Goal: Transaction & Acquisition: Purchase product/service

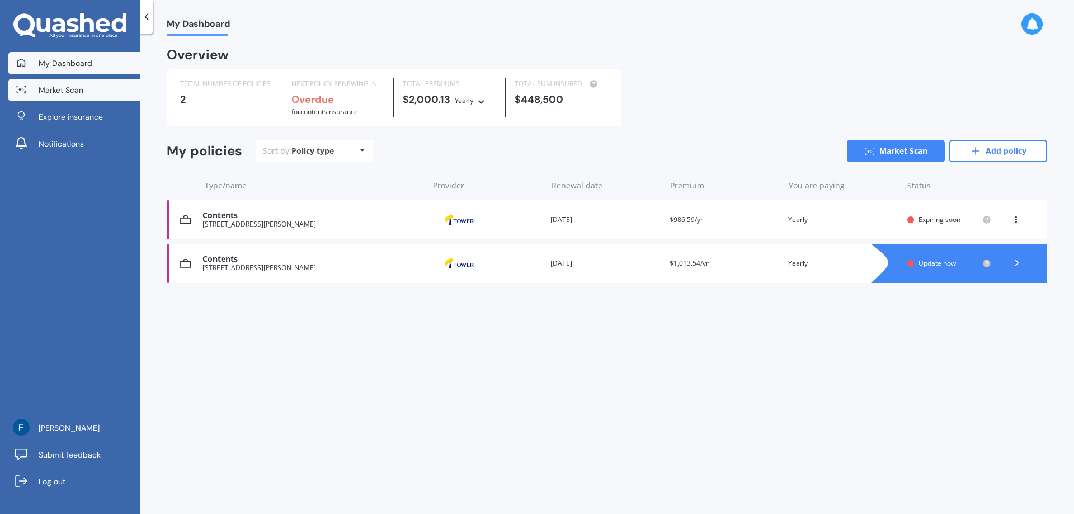
click at [52, 87] on span "Market Scan" at bounding box center [61, 89] width 45 height 11
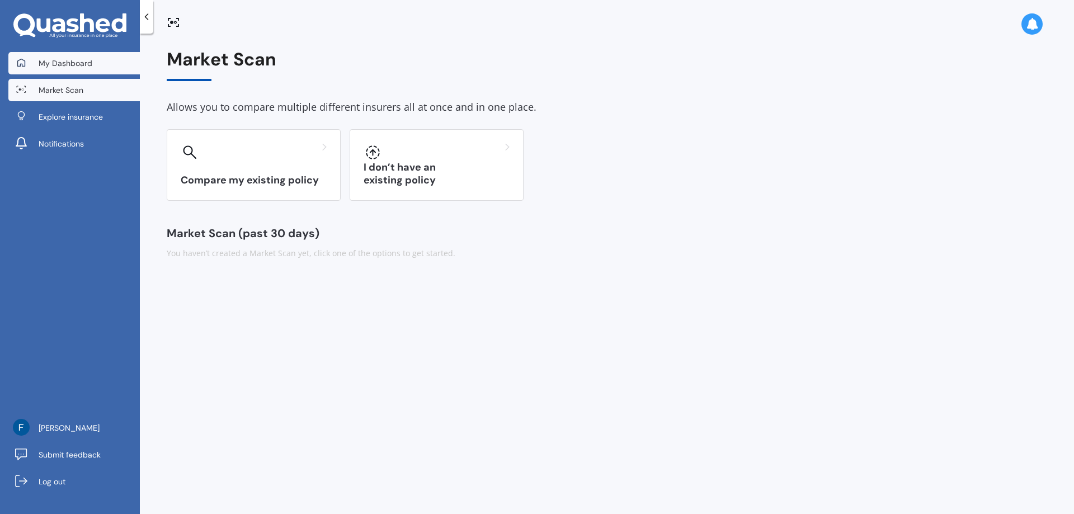
click at [56, 58] on span "My Dashboard" at bounding box center [66, 63] width 54 height 11
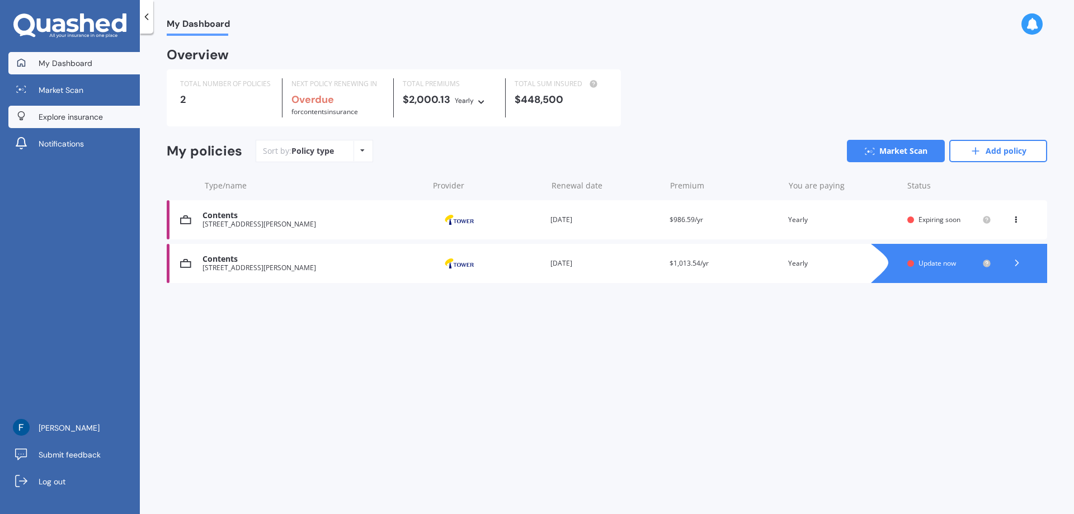
click at [70, 126] on link "Explore insurance" at bounding box center [73, 117] width 131 height 22
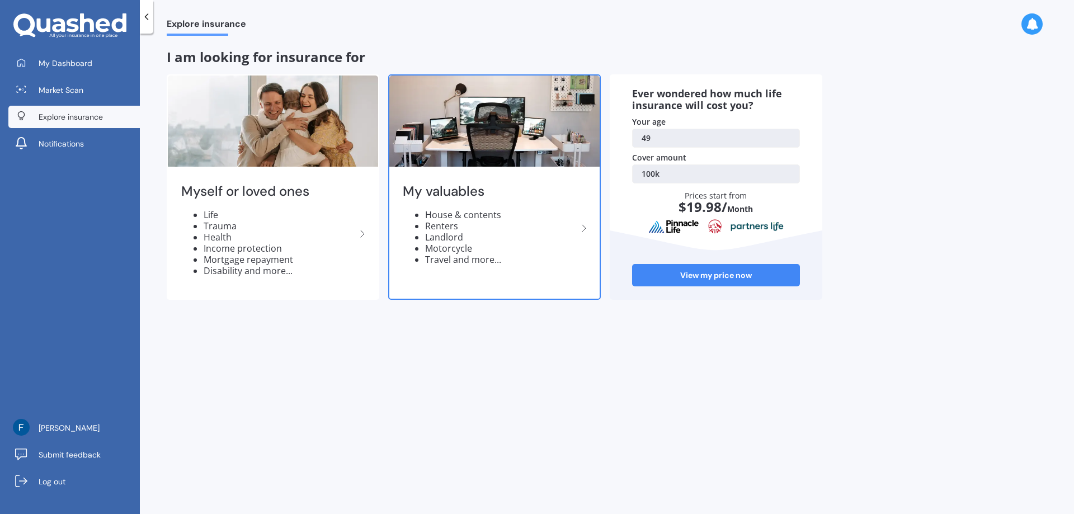
click at [473, 212] on li "House & contents" at bounding box center [501, 214] width 152 height 11
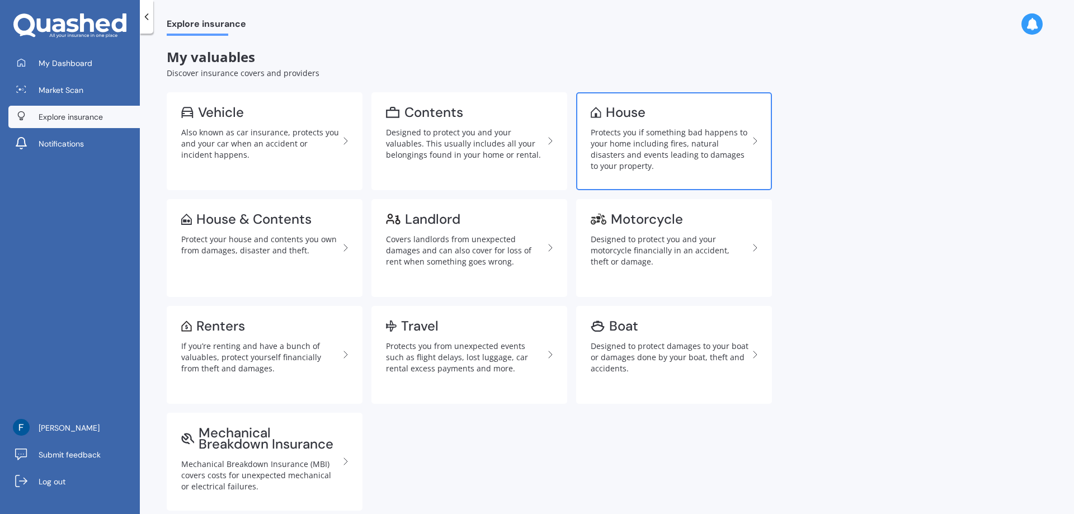
click at [669, 121] on link "House Protects you if something bad happens to your home including fires, natur…" at bounding box center [674, 141] width 196 height 98
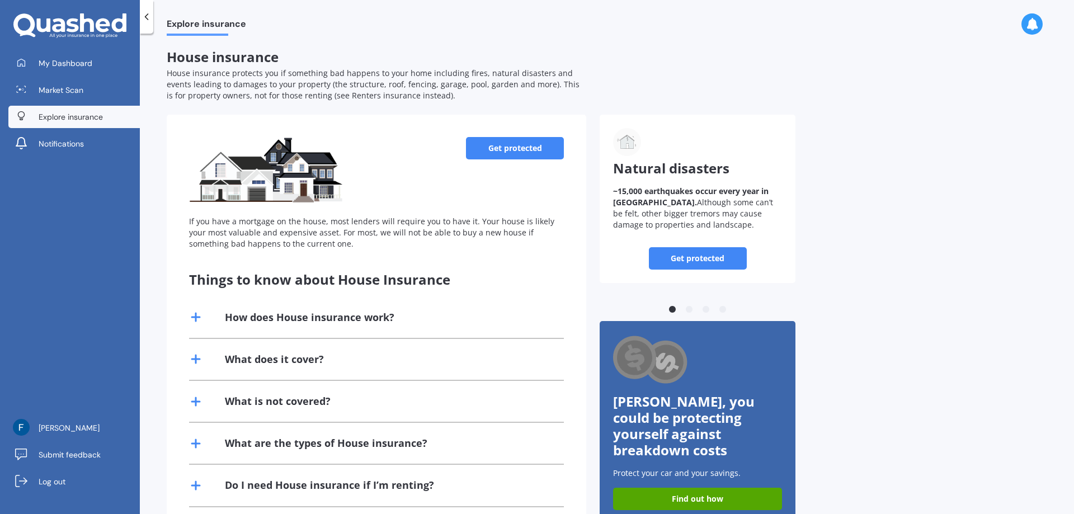
click at [492, 148] on link "Get protected" at bounding box center [515, 148] width 98 height 22
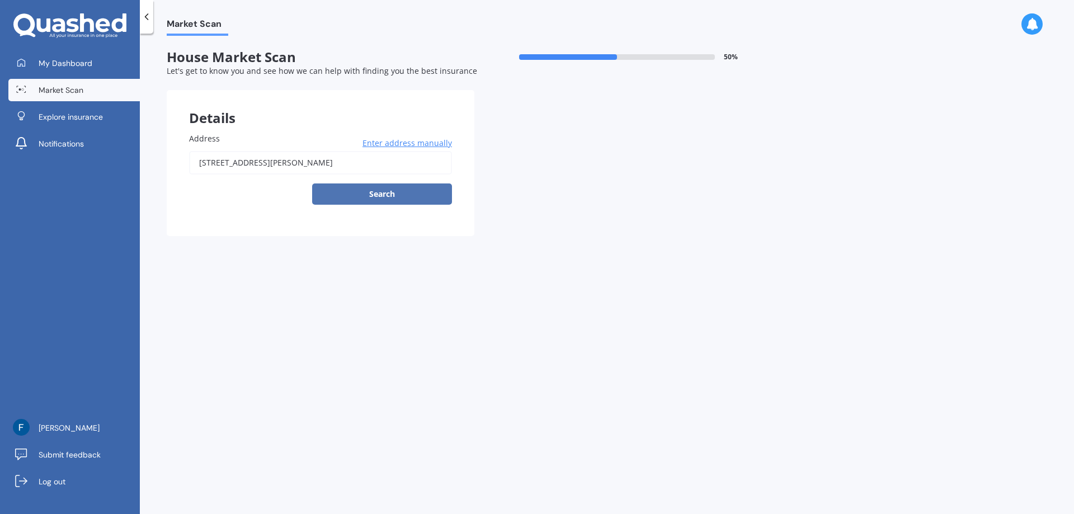
click at [396, 196] on button "Search" at bounding box center [382, 193] width 140 height 21
type input "[STREET_ADDRESS][PERSON_NAME]"
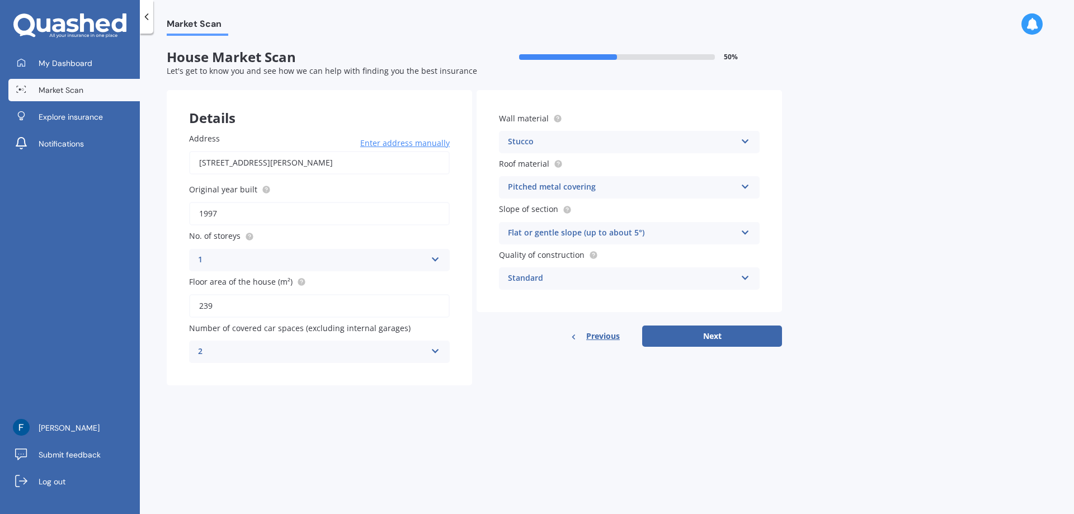
click at [419, 260] on div "1" at bounding box center [312, 259] width 228 height 13
click at [241, 312] on div "3" at bounding box center [320, 322] width 260 height 20
click at [439, 356] on div "2 0 1 2 3 4 5+" at bounding box center [319, 352] width 261 height 22
click at [248, 377] on div "0" at bounding box center [320, 374] width 260 height 20
click at [746, 140] on icon at bounding box center [746, 139] width 10 height 8
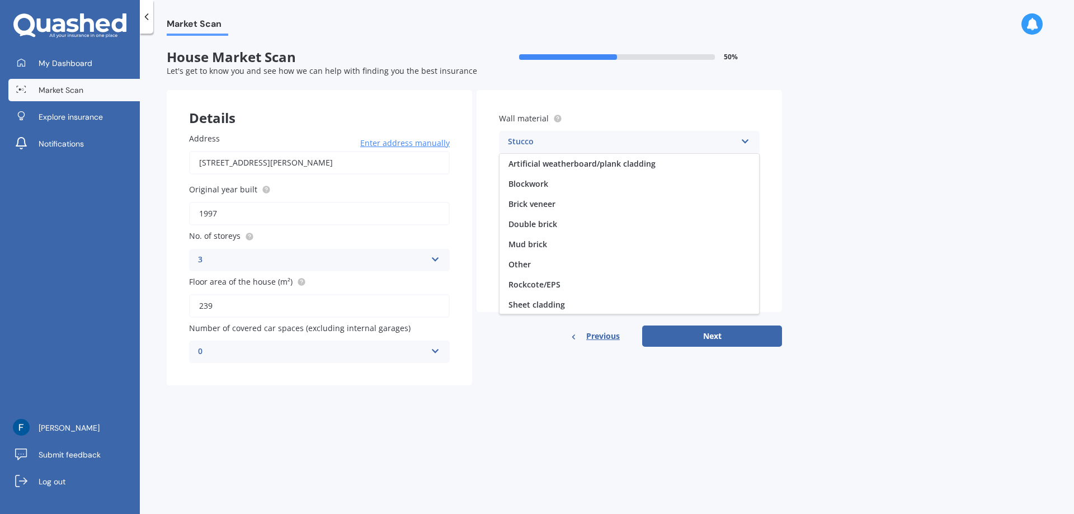
scroll to position [82, 0]
click at [746, 140] on icon at bounding box center [746, 139] width 10 height 8
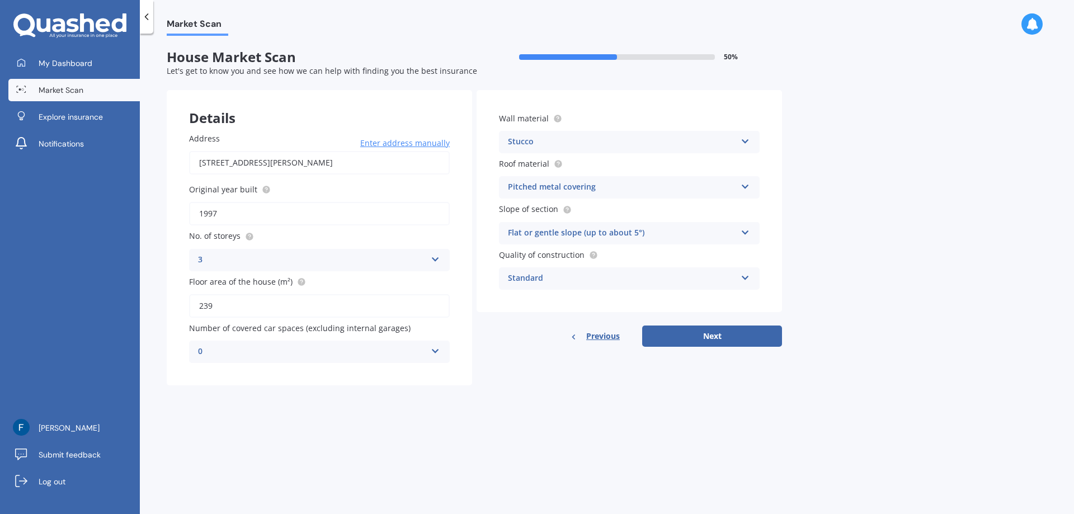
click at [749, 229] on icon at bounding box center [746, 231] width 10 height 8
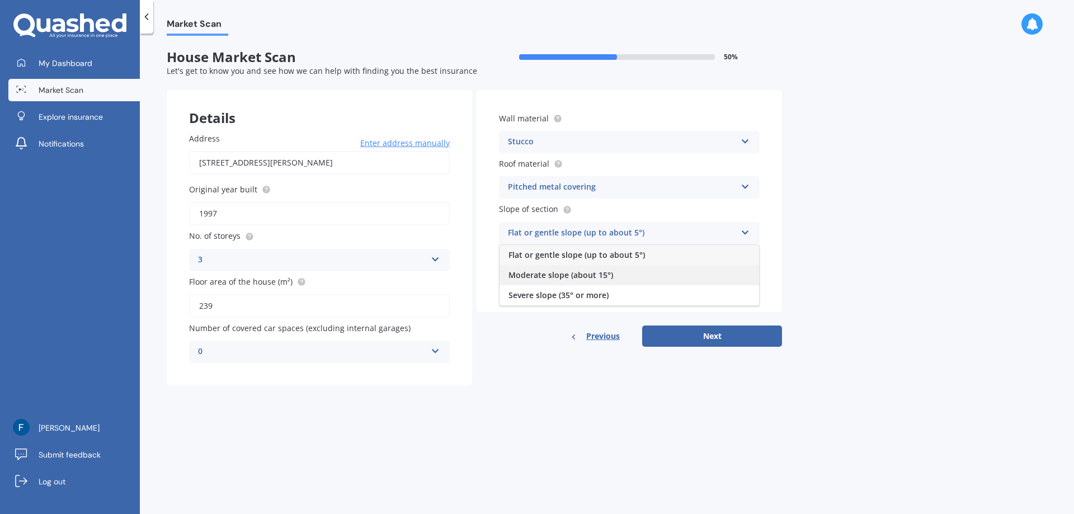
click at [672, 278] on div "Moderate slope (about 15°)" at bounding box center [630, 275] width 260 height 20
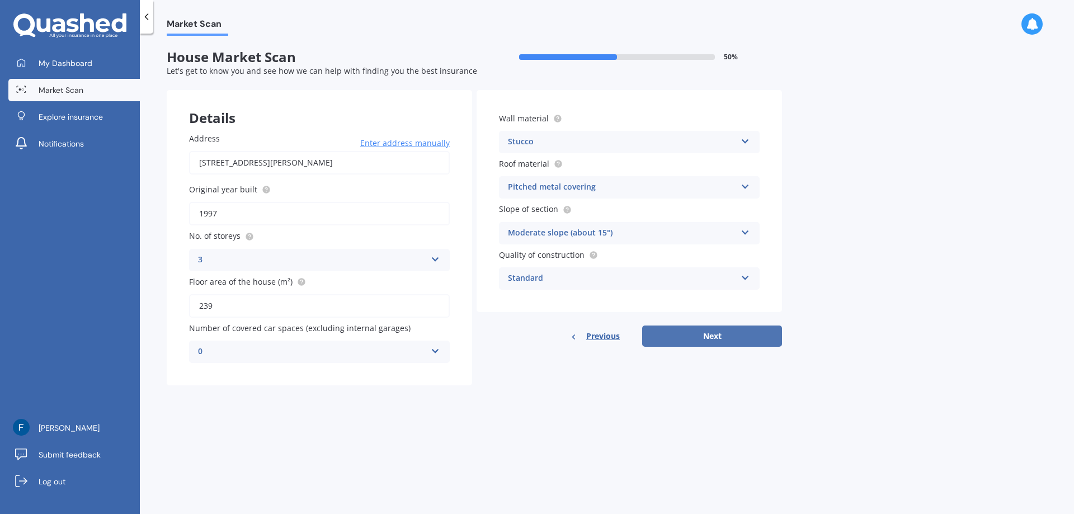
click at [716, 338] on button "Next" at bounding box center [712, 336] width 140 height 21
select select "22"
select select "07"
select select "1976"
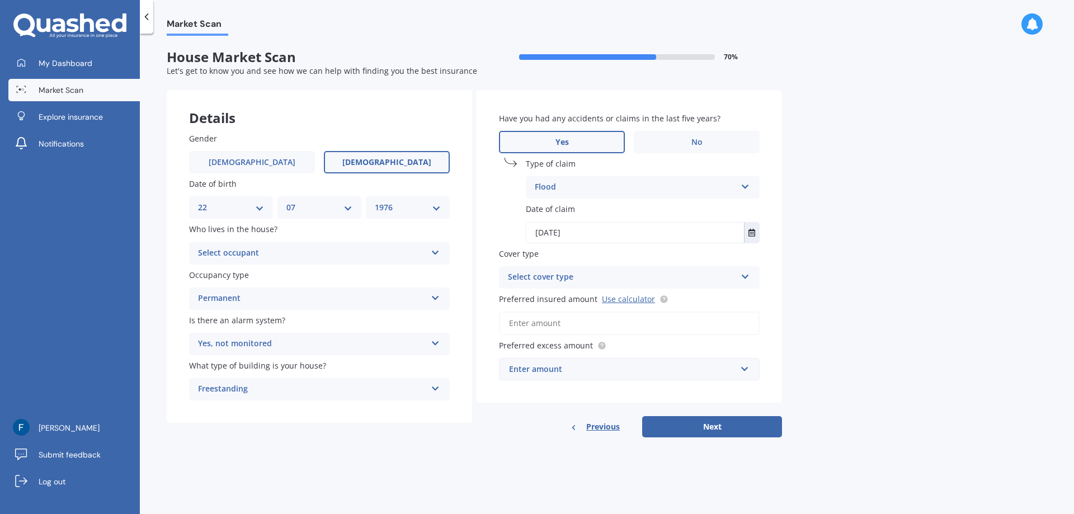
click at [517, 277] on div "Select cover type" at bounding box center [622, 277] width 228 height 13
click at [525, 302] on span "High" at bounding box center [518, 299] width 18 height 11
click at [530, 321] on input "Preferred insured amount Use calculator" at bounding box center [629, 323] width 261 height 23
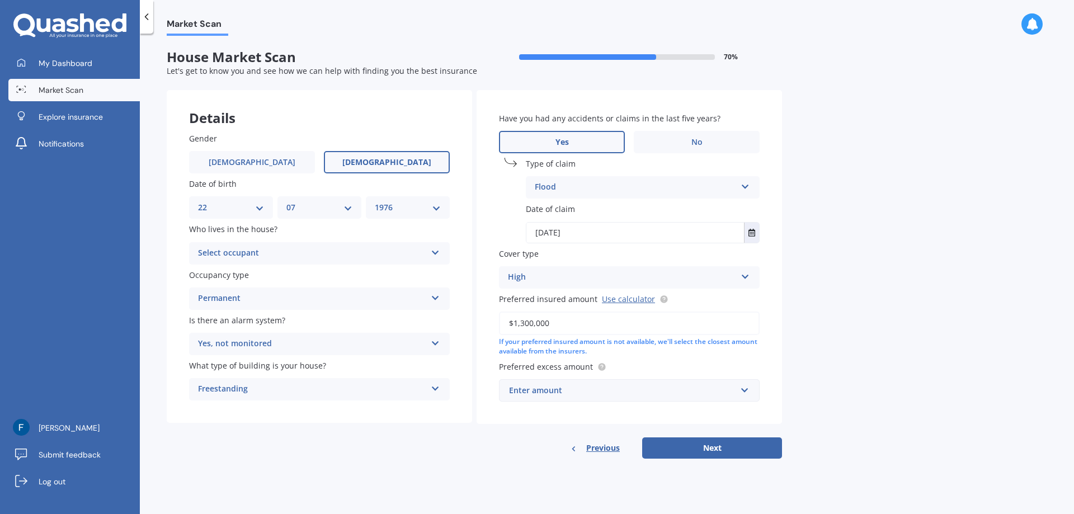
type input "$1,300,000"
click at [521, 393] on div "Enter amount" at bounding box center [622, 390] width 227 height 12
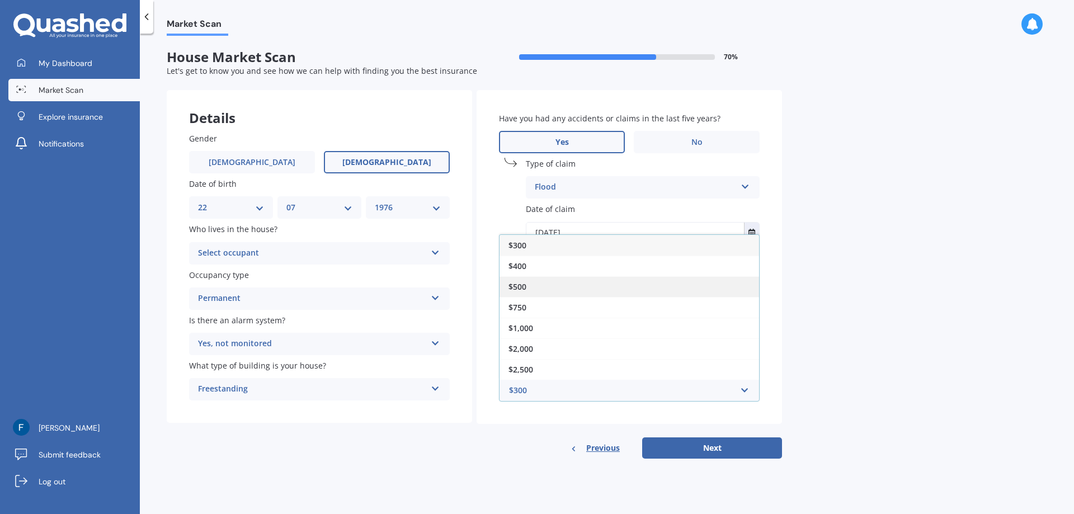
click at [545, 283] on div "$500" at bounding box center [630, 286] width 260 height 21
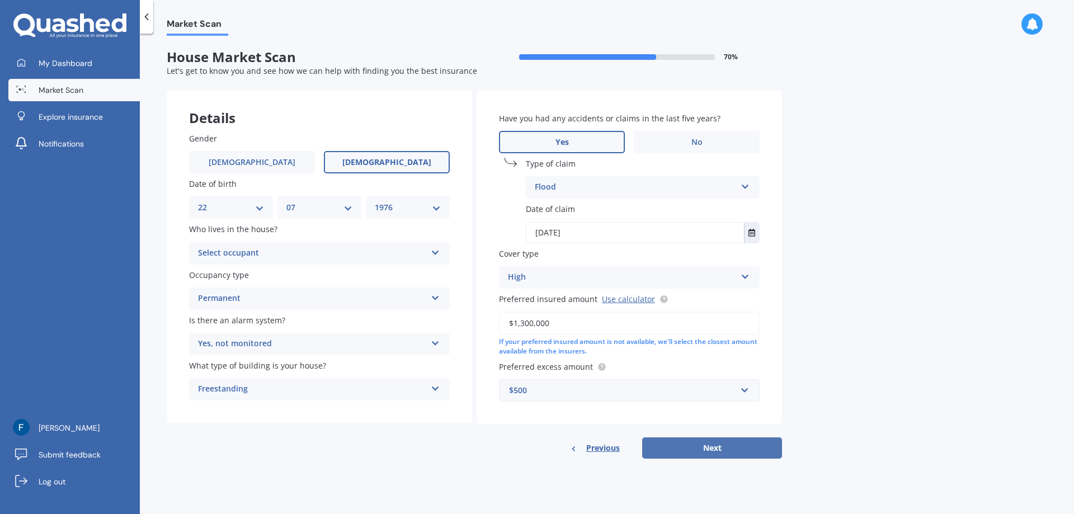
click at [714, 443] on button "Next" at bounding box center [712, 447] width 140 height 21
click at [265, 270] on label "Occupancy type" at bounding box center [317, 275] width 256 height 12
click at [272, 260] on div "Select occupant Owner Owner + Boarder" at bounding box center [319, 253] width 261 height 22
click at [256, 275] on div "Owner" at bounding box center [319, 275] width 258 height 20
click at [703, 445] on button "Next" at bounding box center [712, 447] width 140 height 21
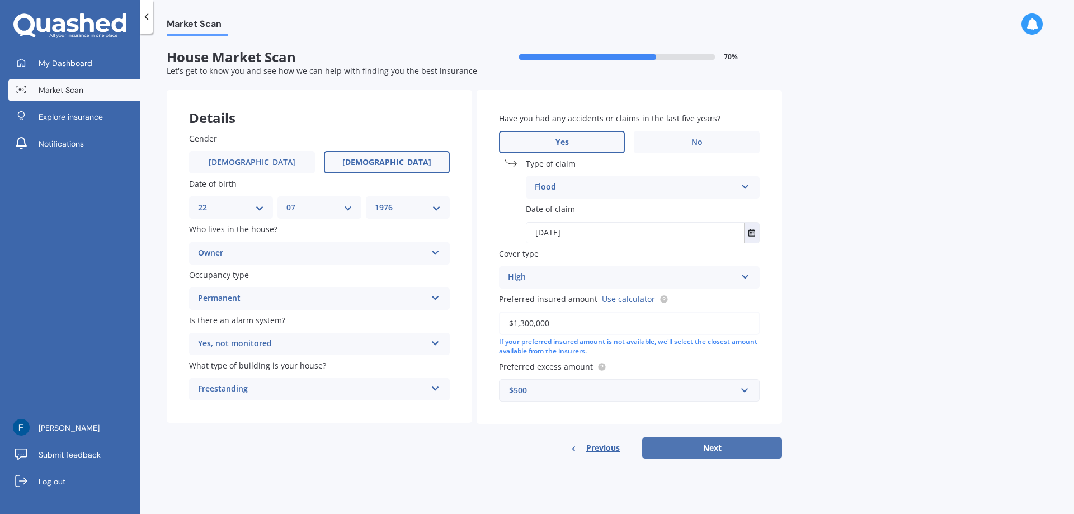
select select "22"
select select "07"
select select "1976"
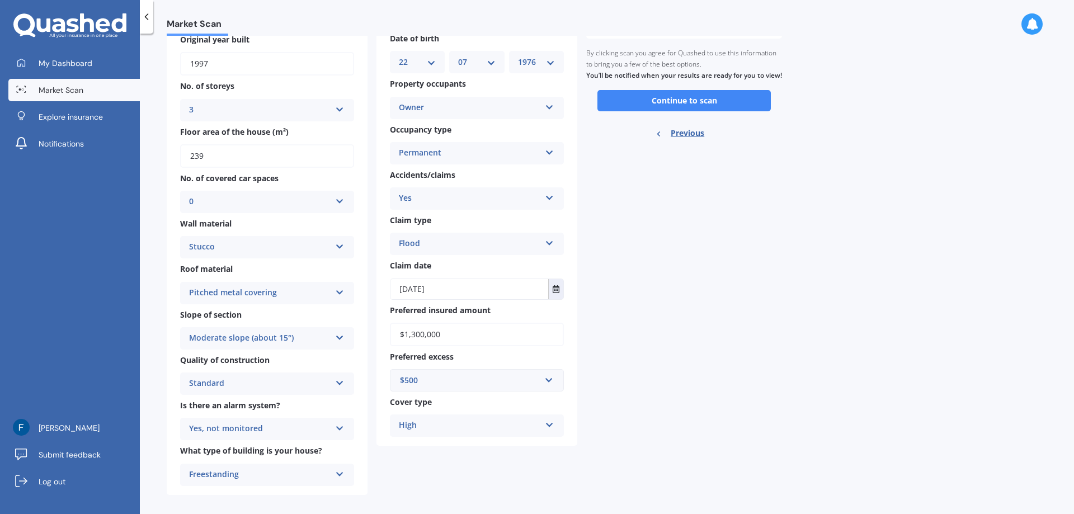
scroll to position [122, 0]
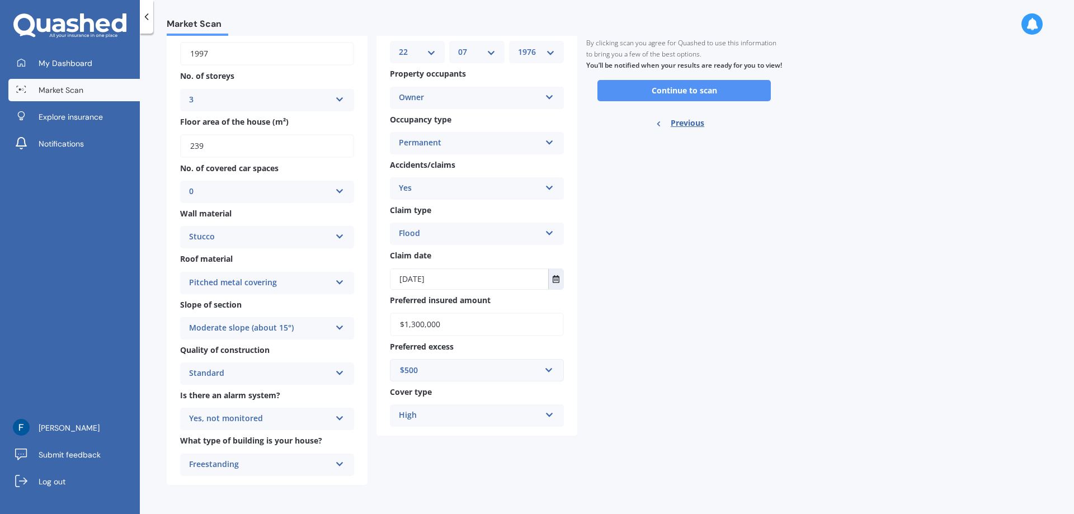
click at [684, 101] on button "Continue to scan" at bounding box center [683, 90] width 173 height 21
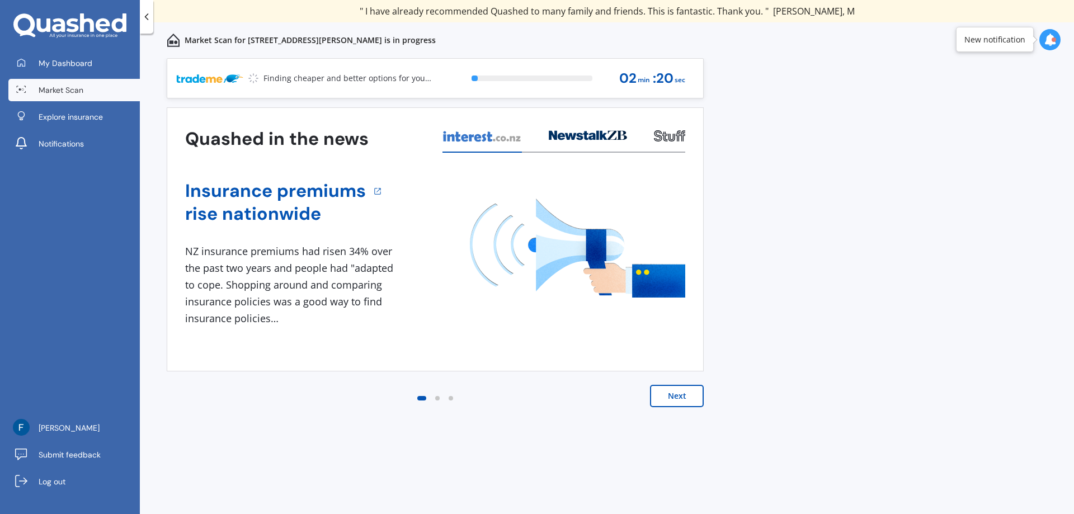
click at [683, 400] on button "Next" at bounding box center [677, 396] width 54 height 22
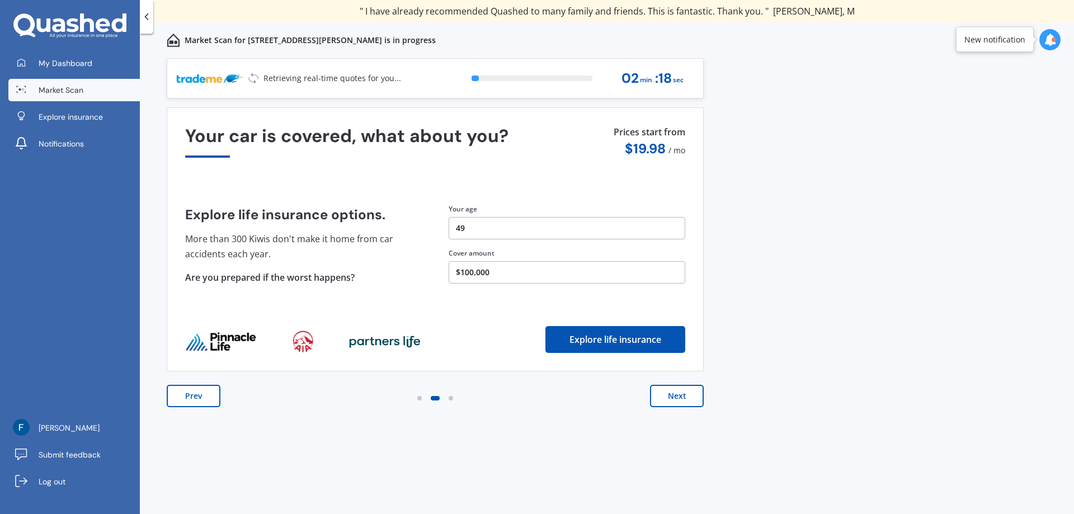
click at [683, 400] on button "Next" at bounding box center [677, 396] width 54 height 22
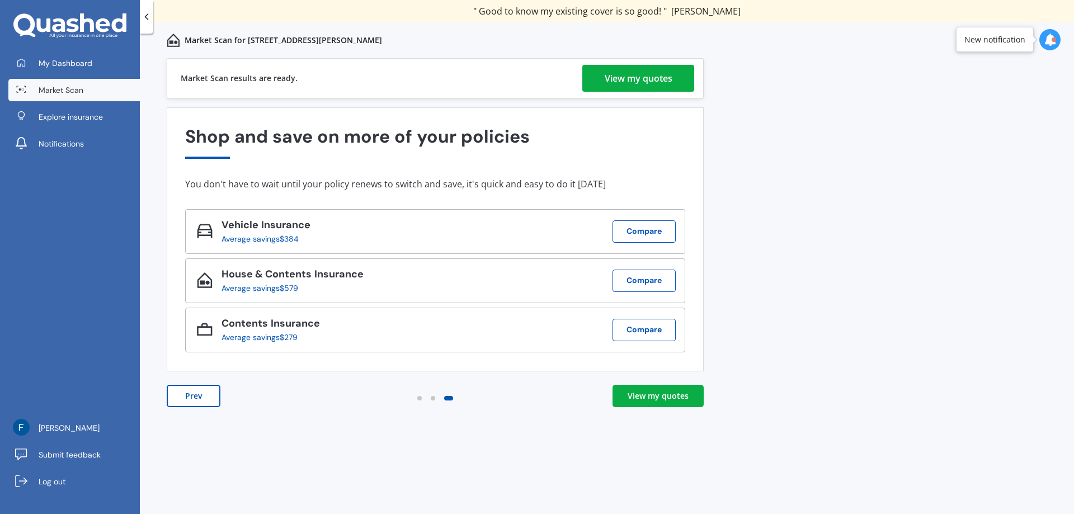
click at [652, 76] on div "View my quotes" at bounding box center [639, 78] width 68 height 27
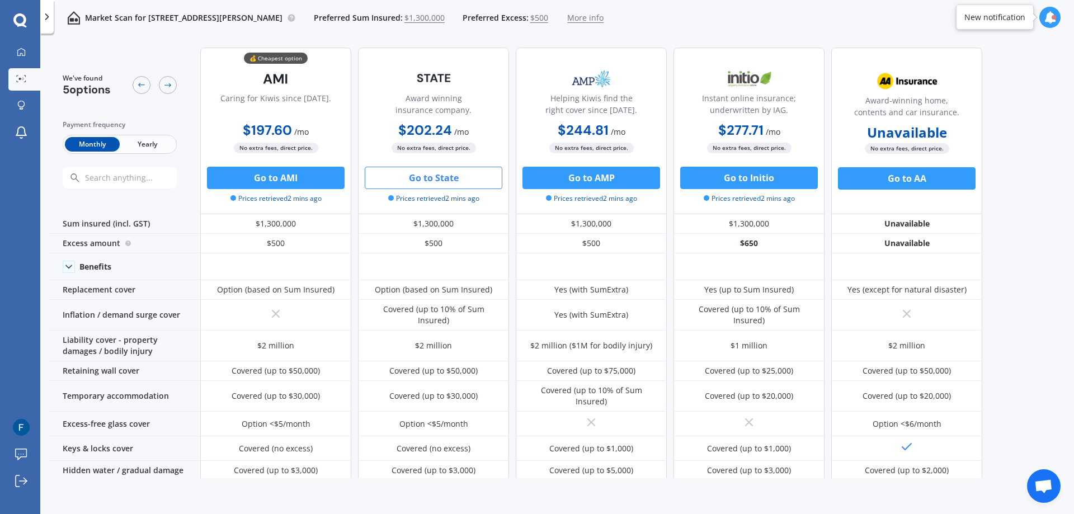
click at [439, 174] on button "Go to State" at bounding box center [434, 178] width 138 height 22
